Goal: Transaction & Acquisition: Purchase product/service

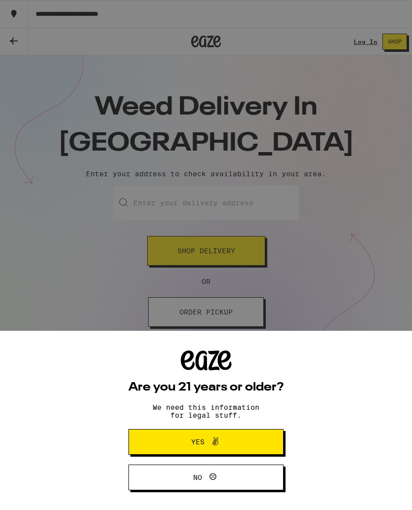
click at [234, 438] on span "Yes" at bounding box center [205, 442] width 75 height 13
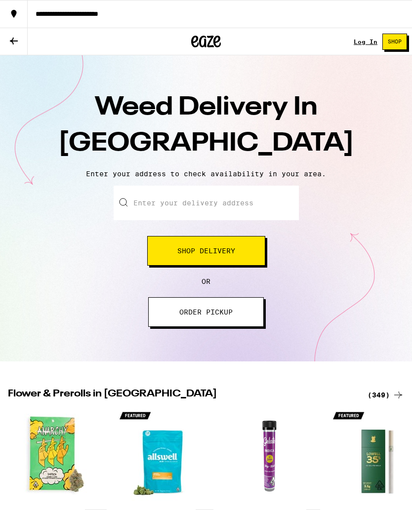
click at [145, 207] on input "Enter your delivery address" at bounding box center [206, 203] width 185 height 35
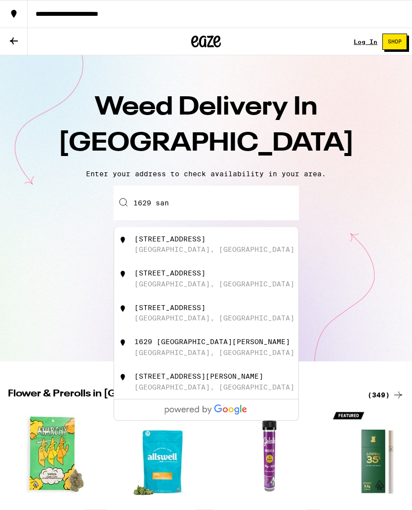
click at [229, 246] on div "[STREET_ADDRESS]" at bounding box center [222, 244] width 176 height 19
type input "[STREET_ADDRESS]"
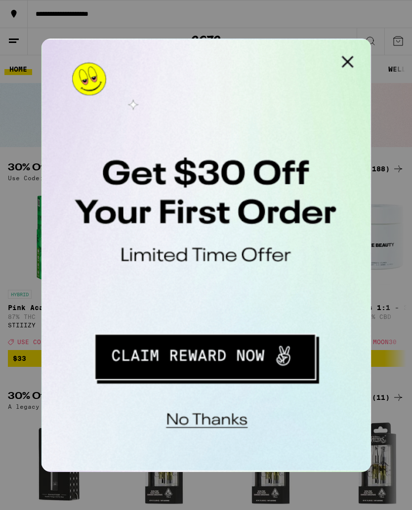
click at [166, 51] on button "Close Modal" at bounding box center [166, 49] width 20 height 20
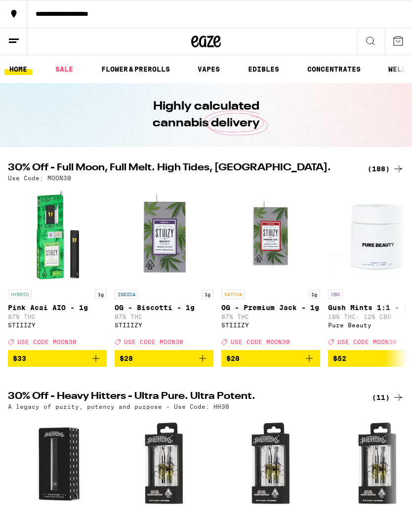
click at [141, 75] on link "FLOWER & PREROLLS" at bounding box center [135, 69] width 79 height 12
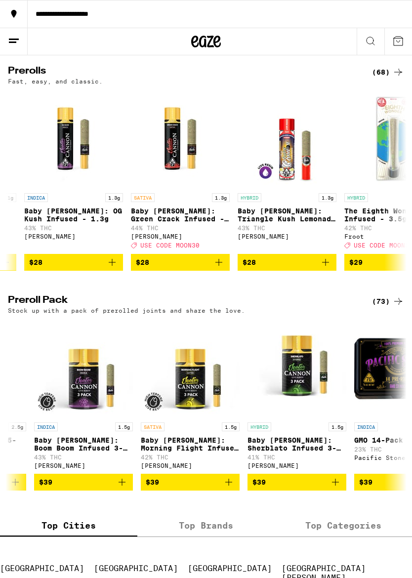
scroll to position [0, 3710]
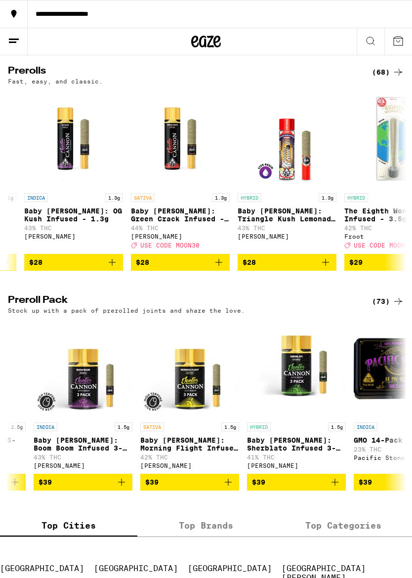
click at [207, 488] on span "$39" at bounding box center [189, 482] width 89 height 12
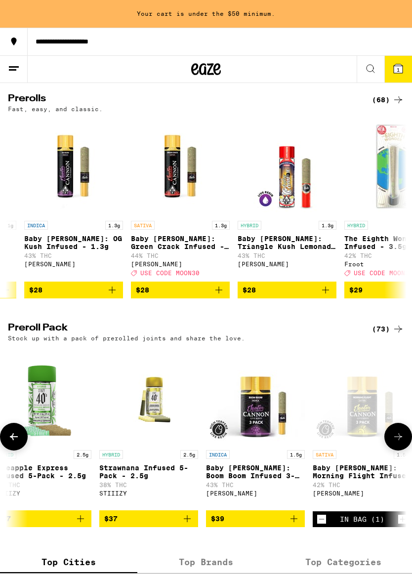
scroll to position [0, 3538]
click at [255, 510] on span "$39" at bounding box center [254, 519] width 89 height 12
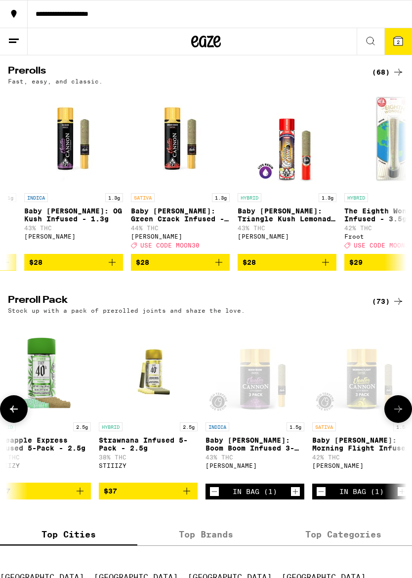
click at [393, 44] on icon at bounding box center [398, 41] width 12 height 12
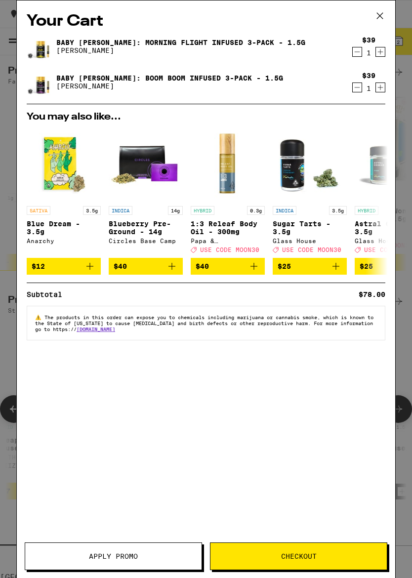
click at [327, 510] on span "Checkout" at bounding box center [298, 556] width 176 height 7
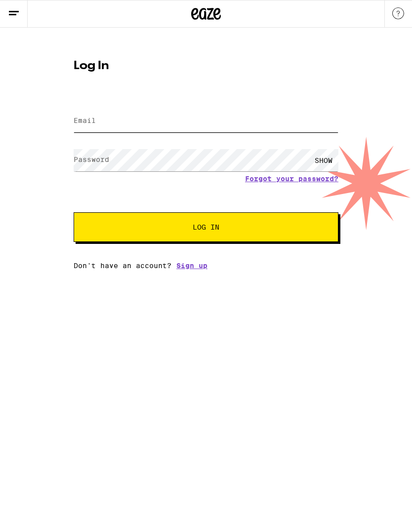
click at [117, 126] on input "Email" at bounding box center [206, 121] width 265 height 22
type input "[EMAIL_ADDRESS][DOMAIN_NAME]"
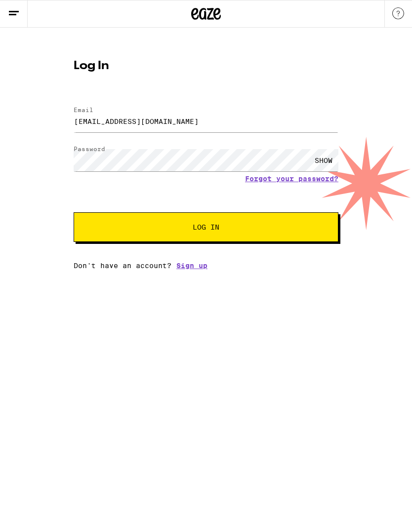
click at [239, 231] on span "Log In" at bounding box center [206, 227] width 185 height 7
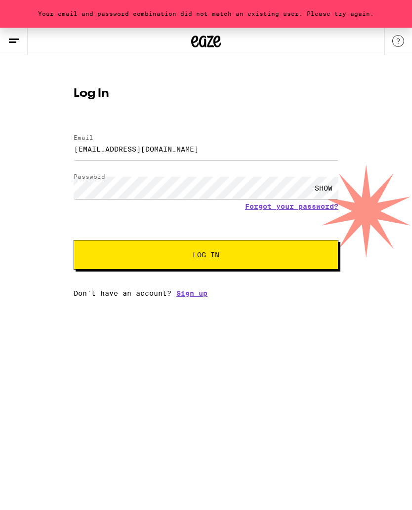
click at [203, 297] on link "Sign up" at bounding box center [191, 294] width 31 height 8
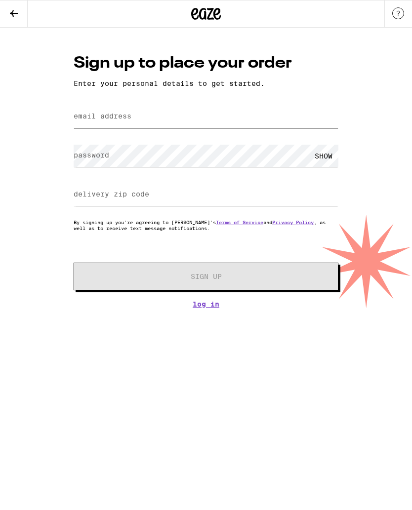
click at [135, 123] on input "email address" at bounding box center [206, 117] width 265 height 22
type input "[EMAIL_ADDRESS][DOMAIN_NAME]"
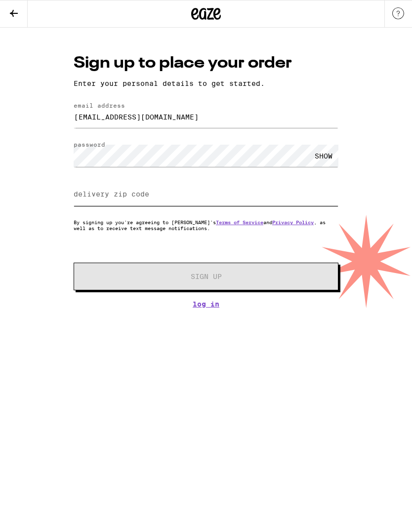
click at [136, 203] on input "delivery zip code" at bounding box center [206, 195] width 265 height 22
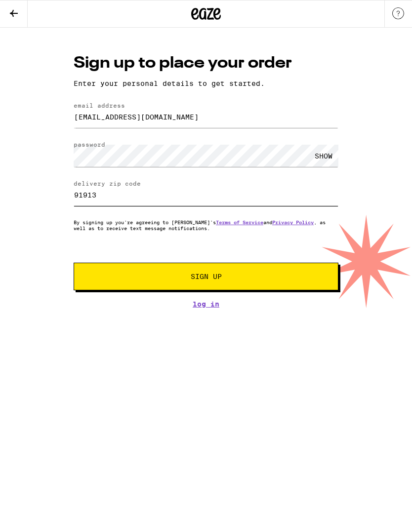
type input "91913"
click at [226, 280] on span "Sign Up" at bounding box center [206, 276] width 197 height 7
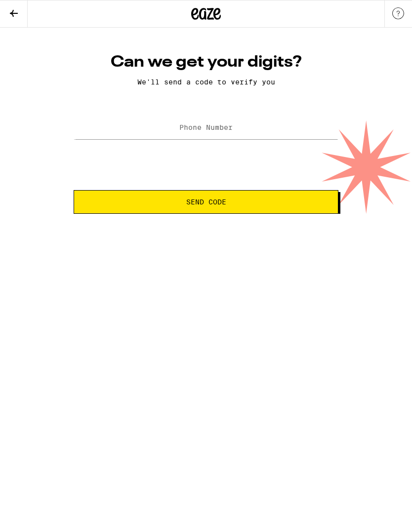
click at [186, 131] on label "Phone Number" at bounding box center [205, 128] width 53 height 8
type input "[PHONE_NUMBER]"
click at [245, 203] on span "Send Code" at bounding box center [206, 202] width 248 height 7
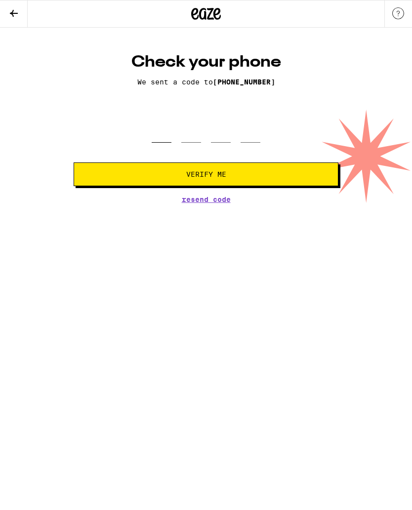
click at [167, 143] on input "tel" at bounding box center [162, 128] width 20 height 29
type input "6"
type input "4"
type input "6"
type input "0"
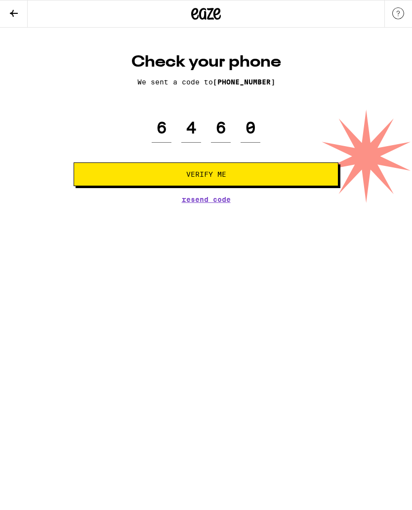
click at [245, 186] on button "Verify Me" at bounding box center [206, 175] width 265 height 24
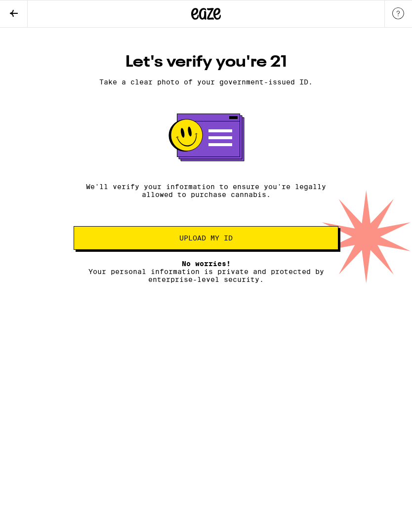
click at [400, 284] on html "Let's verify you're 21 Take a clear photo of your government-issued ID. We'll v…" at bounding box center [206, 142] width 412 height 284
click at [229, 242] on span "Upload my ID" at bounding box center [205, 238] width 53 height 7
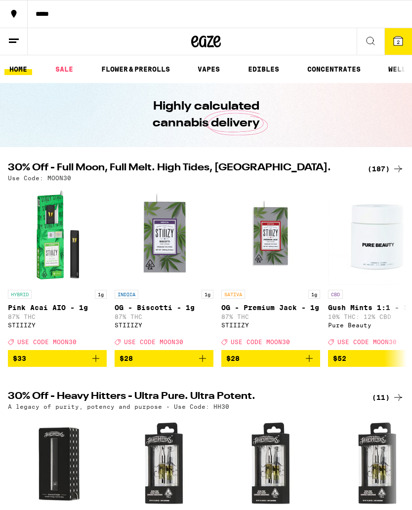
click at [402, 46] on icon at bounding box center [398, 41] width 12 height 12
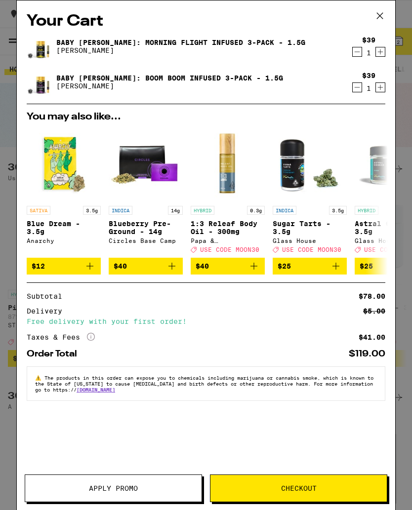
click at [312, 489] on span "Checkout" at bounding box center [299, 488] width 36 height 7
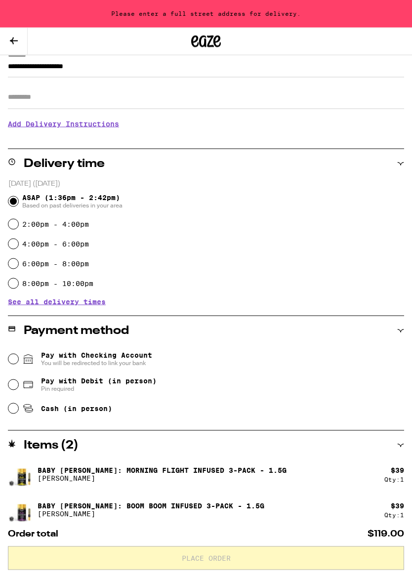
scroll to position [147, 0]
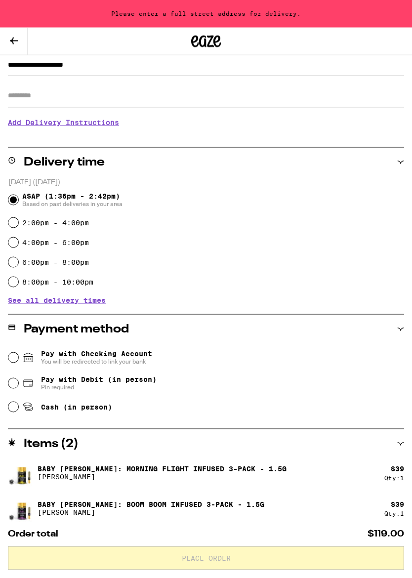
click at [18, 384] on input "Pay with Debit (in person) Pin required" at bounding box center [13, 383] width 10 height 10
radio input "true"
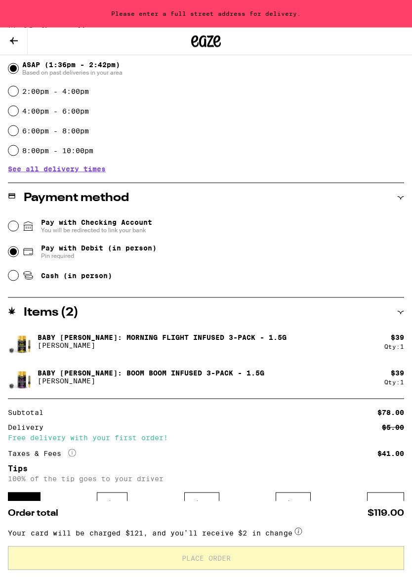
scroll to position [279, 0]
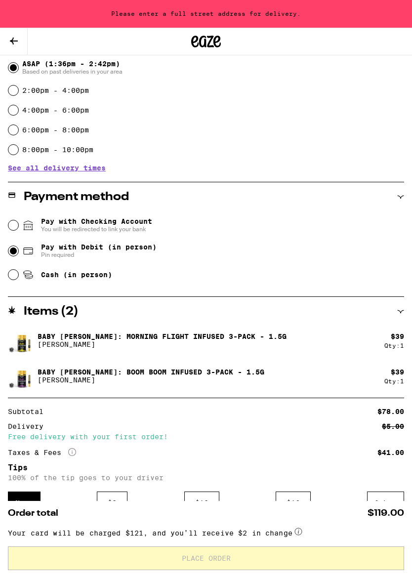
click at [17, 275] on input "Cash (in person)" at bounding box center [13, 275] width 10 height 10
radio input "true"
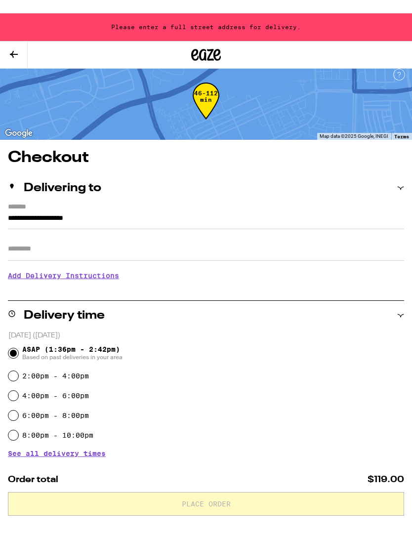
scroll to position [0, 0]
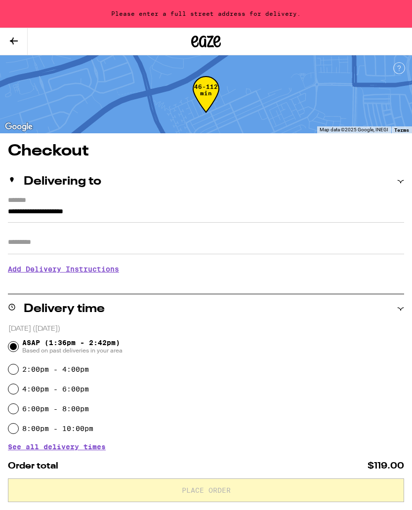
click at [37, 248] on input "Apt/Suite" at bounding box center [206, 243] width 396 height 24
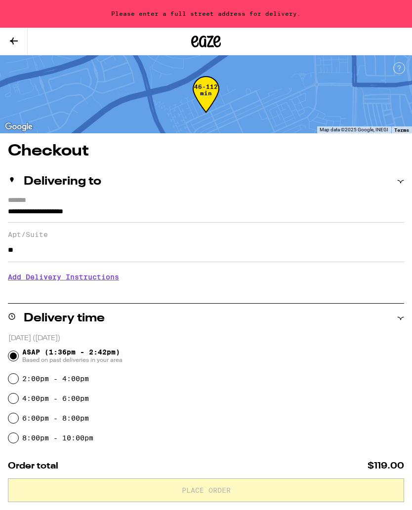
type input "*"
type input "*****"
click at [152, 237] on label "Apt/Suite" at bounding box center [206, 235] width 396 height 8
click at [152, 239] on input "*****" at bounding box center [206, 251] width 396 height 24
click at [216, 279] on h3 "Add Delivery Instructions" at bounding box center [206, 277] width 396 height 23
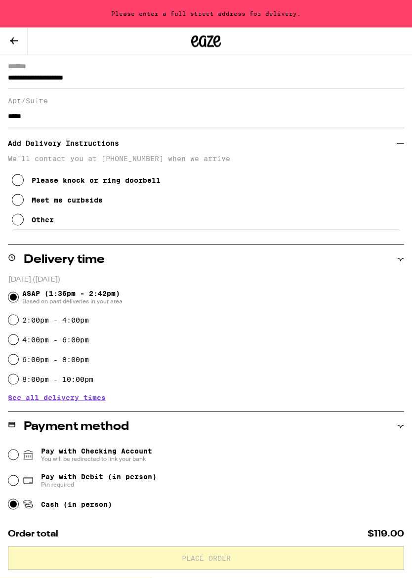
scroll to position [133, 0]
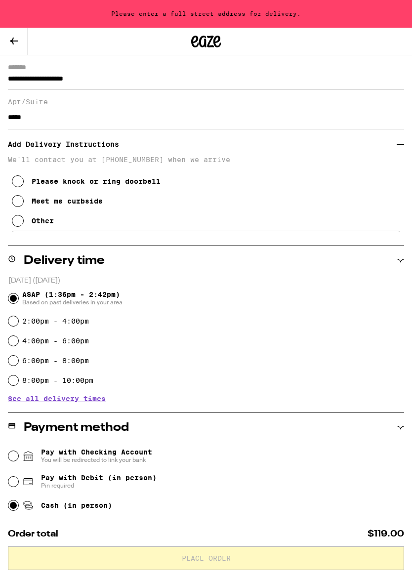
click at [23, 187] on icon at bounding box center [18, 181] width 12 height 12
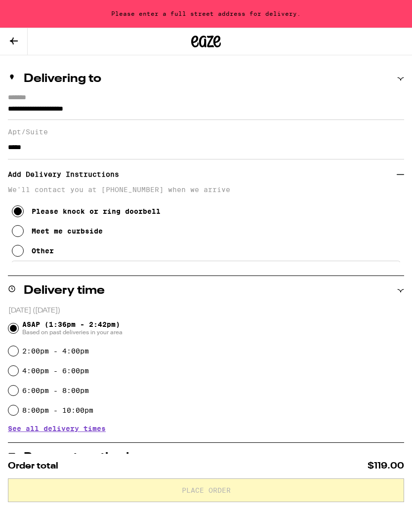
scroll to position [0, 0]
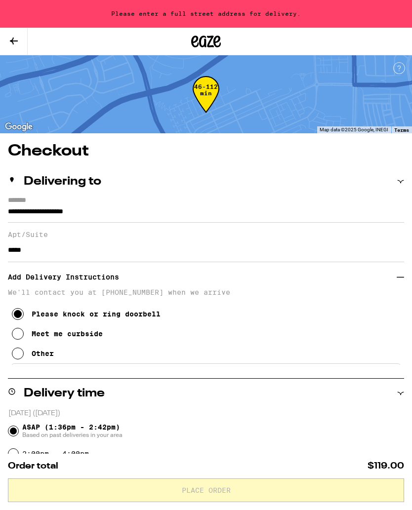
click at [188, 206] on input "**********" at bounding box center [206, 214] width 396 height 17
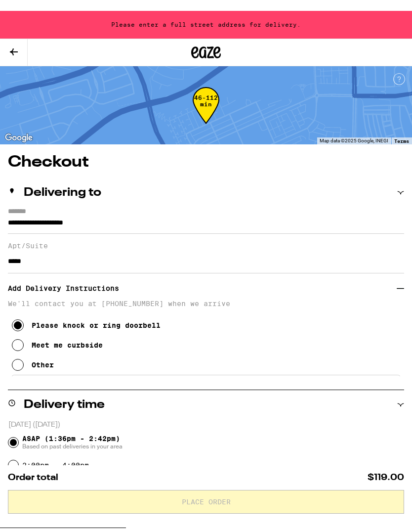
scroll to position [143, 0]
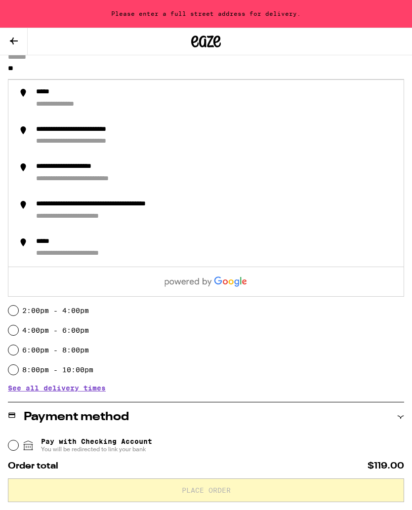
type input "*"
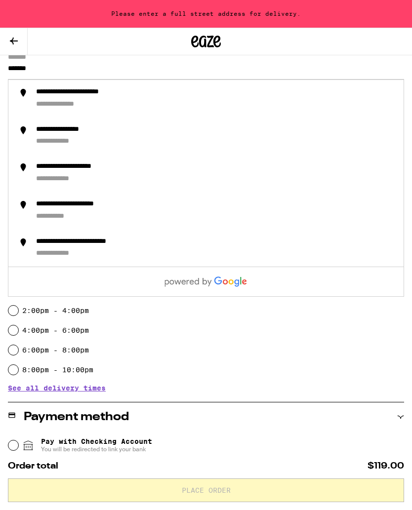
click at [87, 100] on div "**********" at bounding box center [216, 99] width 360 height 22
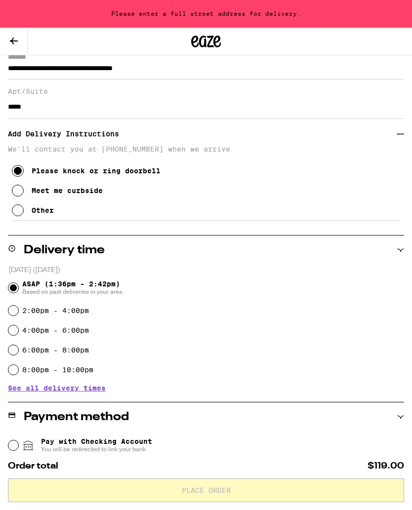
type input "**********"
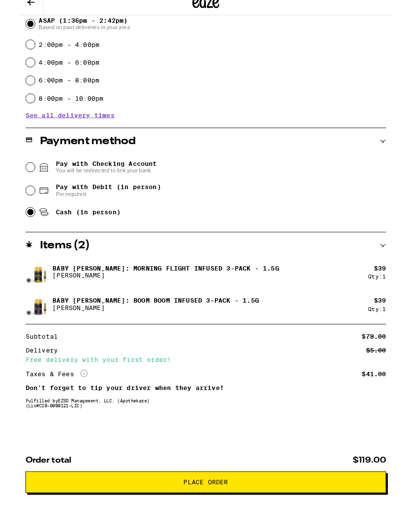
scroll to position [428, 0]
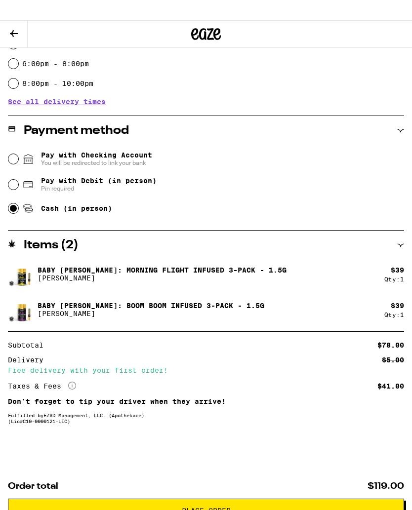
click at [247, 494] on div "Order total $119.00 Place Order" at bounding box center [206, 482] width 412 height 56
click at [234, 471] on p "Order total $119.00" at bounding box center [206, 466] width 396 height 9
click at [226, 493] on div "Order total $119.00 Place Order" at bounding box center [206, 482] width 412 height 56
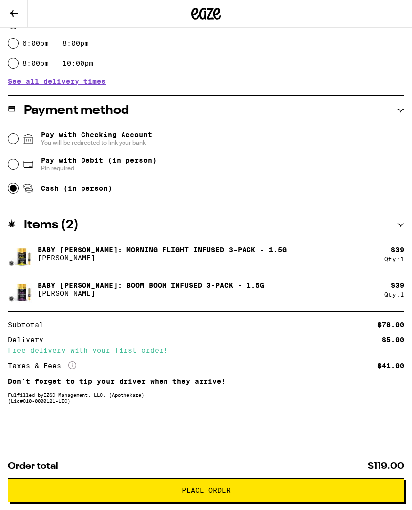
click at [214, 490] on span "Place Order" at bounding box center [206, 490] width 49 height 7
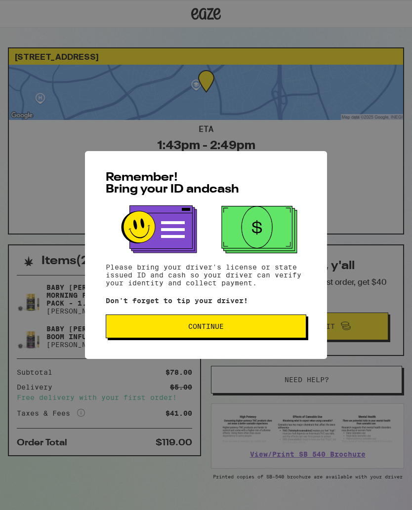
click at [195, 330] on span "Continue" at bounding box center [206, 326] width 36 height 7
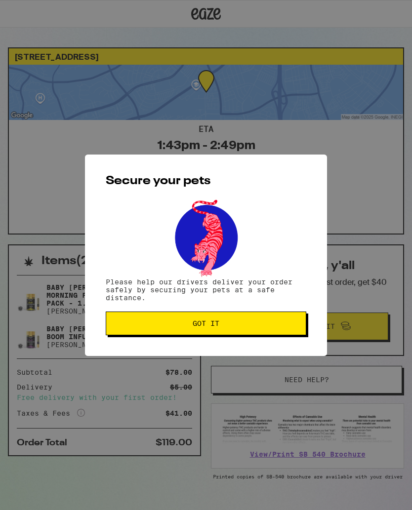
click at [202, 333] on button "Got it" at bounding box center [206, 324] width 201 height 24
